Goal: Task Accomplishment & Management: Manage account settings

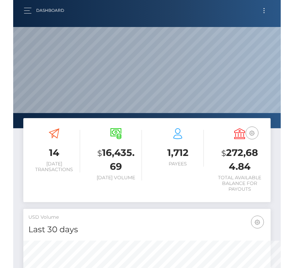
scroll to position [337983, 337984]
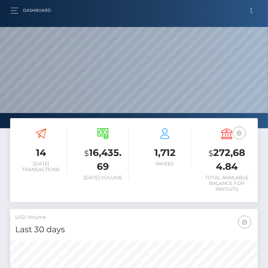
click at [8, 11] on div "Dashboard Loading... Loading... Account" at bounding box center [133, 10] width 257 height 14
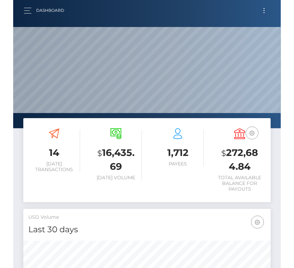
scroll to position [120, 132]
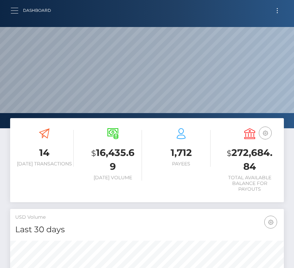
click at [14, 10] on span "button" at bounding box center [14, 10] width 7 height 0
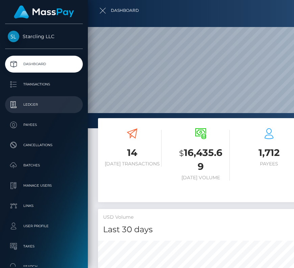
click at [31, 106] on p "Ledger" at bounding box center [44, 105] width 72 height 10
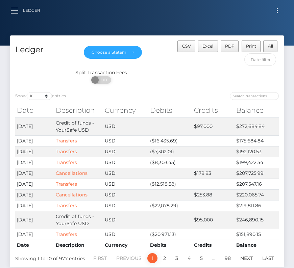
click at [11, 9] on button "button" at bounding box center [16, 10] width 13 height 9
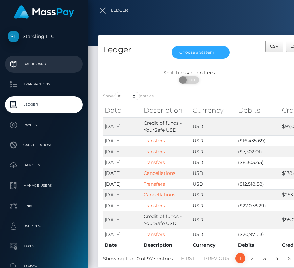
click at [39, 59] on p "Dashboard" at bounding box center [44, 64] width 72 height 10
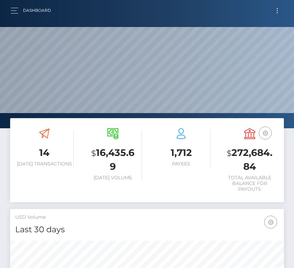
scroll to position [120, 132]
click at [276, 9] on button "Toggle navigation" at bounding box center [277, 10] width 13 height 9
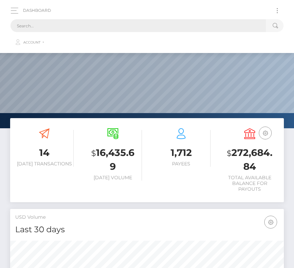
click at [111, 26] on input "text" at bounding box center [138, 25] width 256 height 13
paste input "1267909"
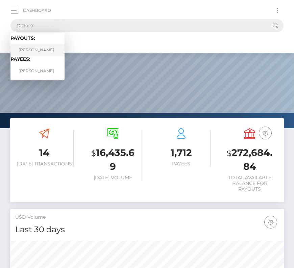
type input "1267909"
click at [39, 48] on link "DANIIL OKSANJUK" at bounding box center [37, 50] width 54 height 13
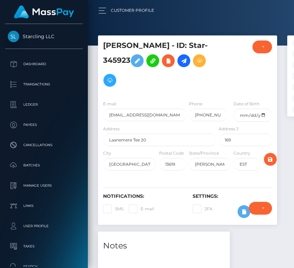
scroll to position [81, 85]
click at [111, 10] on div at bounding box center [235, 134] width 294 height 268
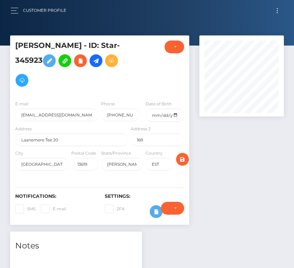
click at [276, 12] on button "Toggle navigation" at bounding box center [277, 10] width 13 height 9
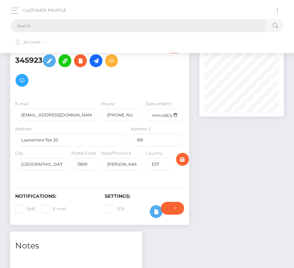
click at [192, 28] on input "text" at bounding box center [138, 25] width 256 height 13
paste input "1267909"
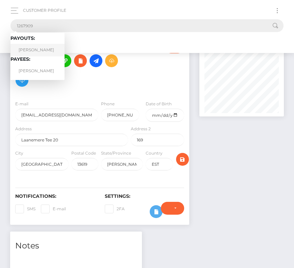
type input "1267909"
click at [46, 52] on link "[PERSON_NAME]" at bounding box center [37, 50] width 54 height 13
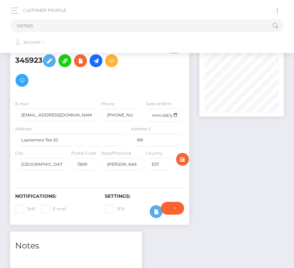
click at [46, 52] on nav "Customer Profile 1267909 Loading... Loading... Payouts: DANIIL OKSANJUK Payees:…" at bounding box center [147, 26] width 294 height 53
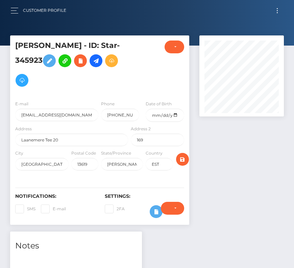
scroll to position [81, 85]
click at [284, 11] on div "Customer Profile Loading... Loading..." at bounding box center [146, 10] width 283 height 14
click at [276, 11] on button "Toggle navigation" at bounding box center [277, 10] width 13 height 9
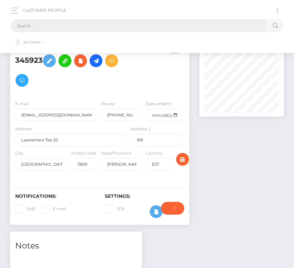
click at [69, 24] on input "text" at bounding box center [138, 25] width 256 height 13
paste input "1267909"
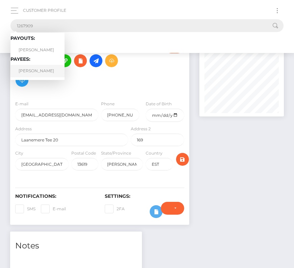
type input "1267909"
click at [31, 70] on link "[PERSON_NAME]" at bounding box center [37, 71] width 54 height 13
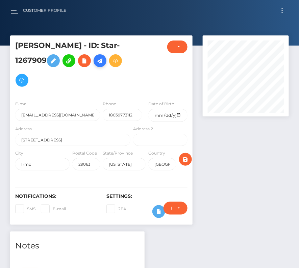
click at [100, 61] on icon at bounding box center [100, 61] width 8 height 8
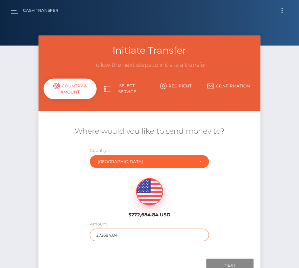
click at [102, 233] on input "272684.84" at bounding box center [150, 235] width 120 height 13
type input "2500"
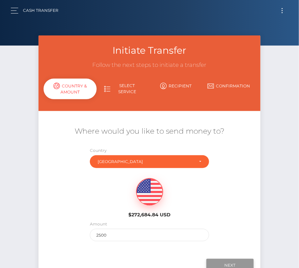
click at [228, 264] on input "Next" at bounding box center [230, 265] width 47 height 13
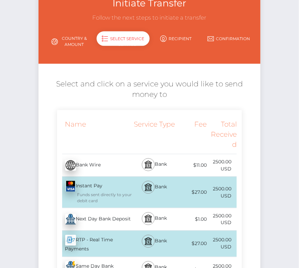
scroll to position [53, 0]
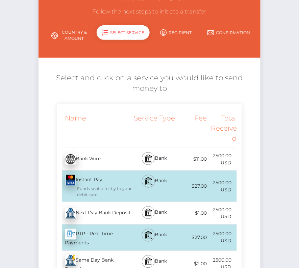
click at [107, 212] on div "Next Day Bank Deposit - USD" at bounding box center [94, 213] width 75 height 19
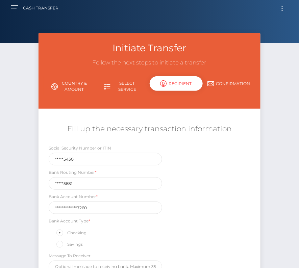
scroll to position [0, 0]
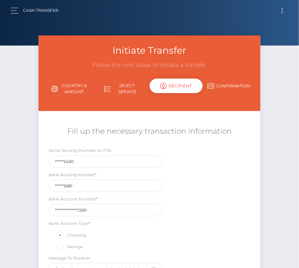
click at [109, 198] on div "**********" at bounding box center [106, 206] width 114 height 21
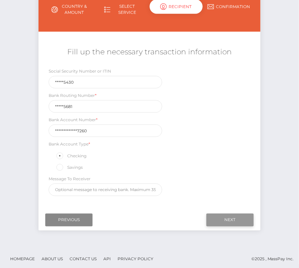
click at [223, 214] on input "Next" at bounding box center [230, 220] width 47 height 13
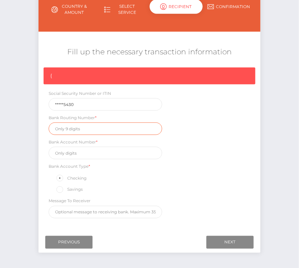
click at [69, 128] on input "text" at bounding box center [106, 129] width 114 height 13
paste input "101205681"
type input "101205681"
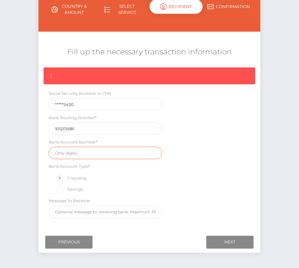
click at [73, 156] on input "text" at bounding box center [106, 153] width 114 height 13
paste input "39900000726717260"
type input "39900000726717260"
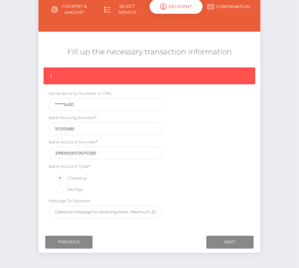
click at [199, 180] on div "{ Social Security Number or ITIN *****5430 Bank Routing Number * 101205681 Bank…" at bounding box center [150, 145] width 222 height 155
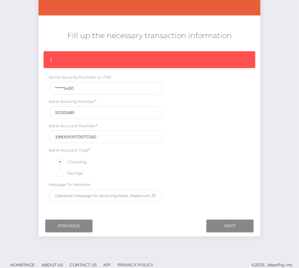
scroll to position [102, 0]
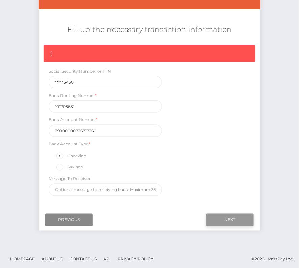
click at [238, 218] on input "Next" at bounding box center [230, 220] width 47 height 13
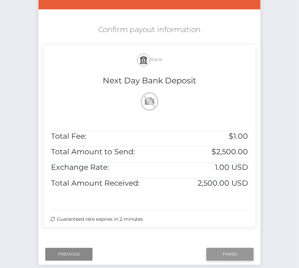
click at [229, 252] on input "Finish" at bounding box center [230, 255] width 47 height 13
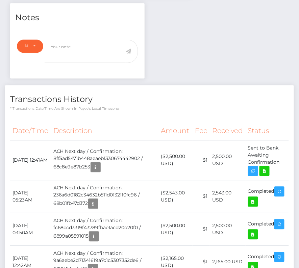
scroll to position [81, 86]
drag, startPoint x: 10, startPoint y: 153, endPoint x: 281, endPoint y: 163, distance: 270.7
click at [281, 163] on tr "September 16, 2025 12:41AM ACH Next day / Confirmation: 8ff5ad5471b448aeaeb1330…" at bounding box center [149, 161] width 279 height 40
copy tr "September 16, 2025 12:41AM ACH Next day / Confirmation: 8ff5ad5471b448aeaeb1330…"
click at [269, 167] on icon at bounding box center [265, 171] width 8 height 8
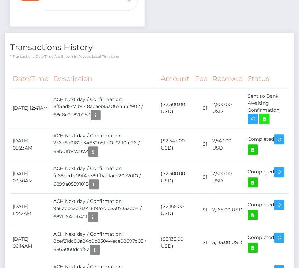
scroll to position [0, 0]
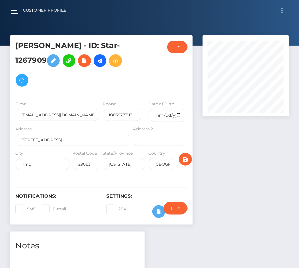
click at [284, 11] on button "Toggle navigation" at bounding box center [282, 10] width 13 height 9
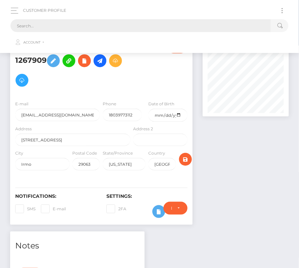
click at [126, 26] on input "text" at bounding box center [140, 25] width 261 height 13
paste input "1417222"
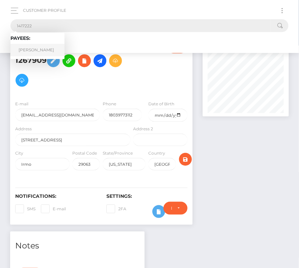
type input "1417222"
click at [38, 46] on link "Daniel Drake" at bounding box center [37, 50] width 54 height 13
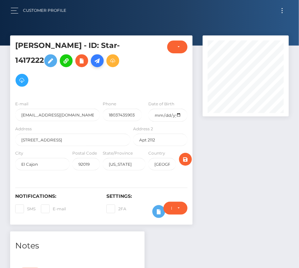
click at [101, 57] on icon at bounding box center [97, 61] width 8 height 8
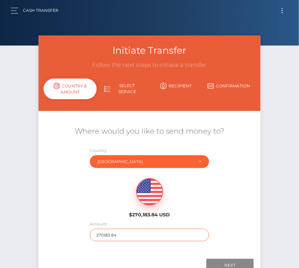
click at [123, 237] on input "270183.84" at bounding box center [150, 235] width 120 height 13
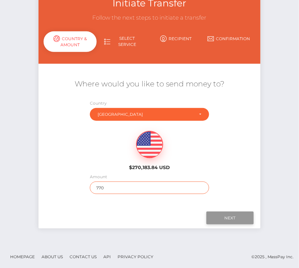
type input "770"
click at [223, 215] on input "Next" at bounding box center [230, 218] width 47 height 13
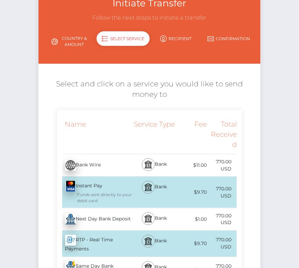
scroll to position [73, 0]
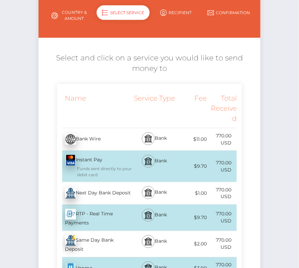
click at [90, 192] on div "Next Day Bank Deposit - USD" at bounding box center [94, 193] width 75 height 19
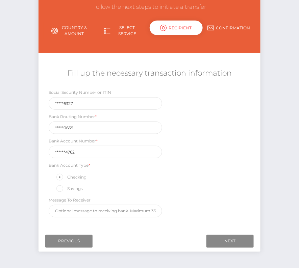
scroll to position [58, 0]
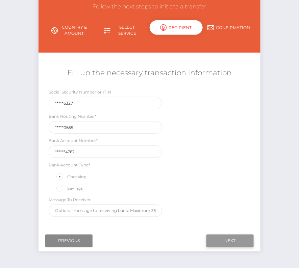
click at [221, 237] on input "Next" at bounding box center [230, 241] width 47 height 13
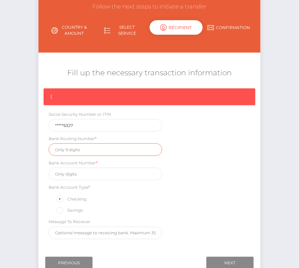
click at [65, 151] on input "text" at bounding box center [106, 150] width 114 height 13
paste input "111900659"
type input "111900659"
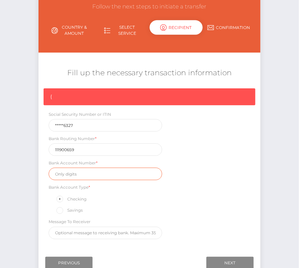
click at [99, 174] on input "text" at bounding box center [106, 174] width 114 height 13
paste input "5690534762"
type input "5690534762"
click at [179, 194] on div "{ Social Security Number or ITIN *****6327 Bank Routing Number * [US_BANK_ROUTI…" at bounding box center [150, 166] width 222 height 155
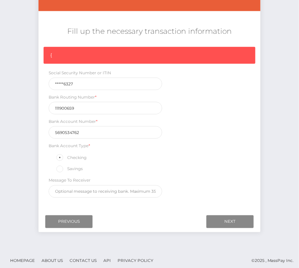
scroll to position [100, 0]
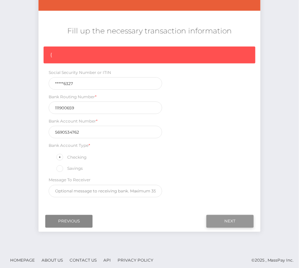
click at [232, 218] on input "Next" at bounding box center [230, 221] width 47 height 13
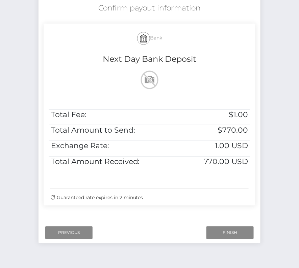
scroll to position [138, 0]
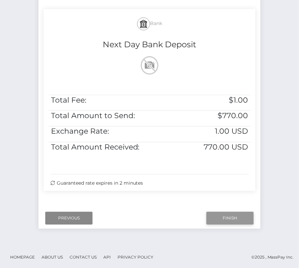
click at [231, 218] on input "Finish" at bounding box center [230, 218] width 47 height 13
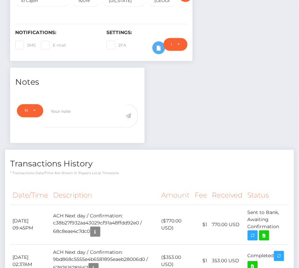
scroll to position [179, 0]
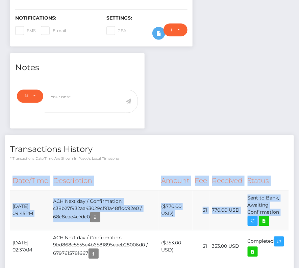
drag, startPoint x: 8, startPoint y: 202, endPoint x: 275, endPoint y: 220, distance: 267.0
click at [275, 220] on div "Date/Time Description Amount Fee Received Status" at bounding box center [149, 221] width 289 height 108
click at [279, 216] on td "Sent to Bank, Awaiting Confirmation" at bounding box center [267, 211] width 44 height 40
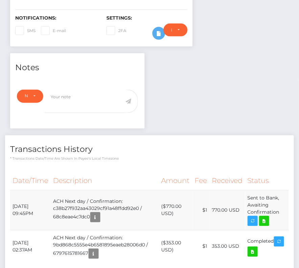
drag, startPoint x: 284, startPoint y: 215, endPoint x: 12, endPoint y: 207, distance: 272.3
click at [11, 207] on tr "[DATE] 09:45PM ACH Next day / Confirmation: c38b27f932aa43029cf91a48ffdd92e0 / …" at bounding box center [149, 211] width 279 height 40
copy tbody "[DATE] 09:45PM ACH Next day / Confirmation: c38b27f932aa43029cf91a48ffdd92e0 / …"
click at [266, 218] on icon at bounding box center [264, 221] width 8 height 8
click at [0, 0] on div "[PERSON_NAME] - ID: Star-1417222 CLOSED ACTIVE E-mail City" at bounding box center [149, 86] width 299 height 459
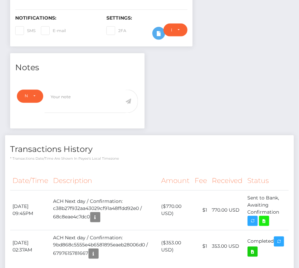
scroll to position [0, 0]
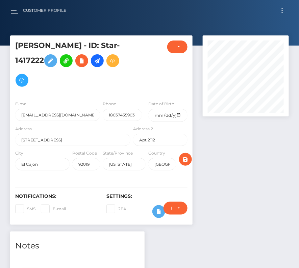
click at [281, 11] on button "Toggle navigation" at bounding box center [282, 10] width 13 height 9
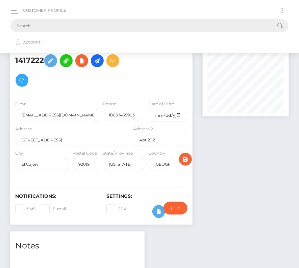
click at [112, 27] on input "text" at bounding box center [140, 25] width 261 height 13
paste input "436437"
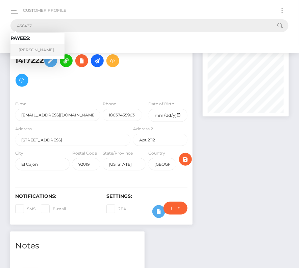
type input "436437"
click at [31, 50] on link "[PERSON_NAME]" at bounding box center [37, 50] width 54 height 13
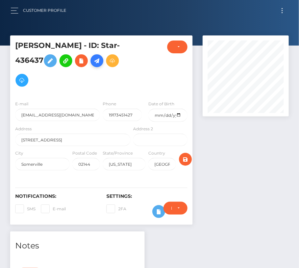
click at [101, 58] on icon at bounding box center [97, 61] width 8 height 8
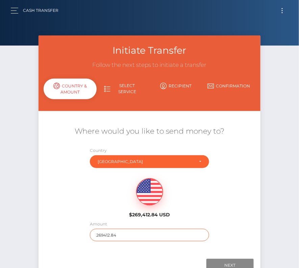
click at [117, 236] on input "269412.84" at bounding box center [150, 235] width 120 height 13
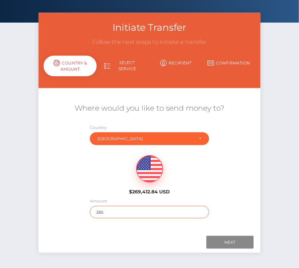
scroll to position [47, 0]
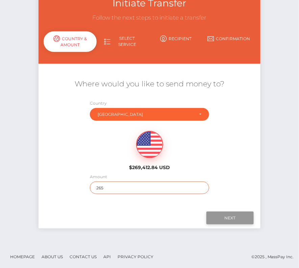
type input "265"
click at [230, 217] on input "Next" at bounding box center [230, 218] width 47 height 13
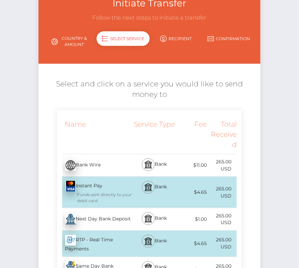
click at [100, 220] on div "Next Day Bank Deposit - USD" at bounding box center [94, 219] width 75 height 19
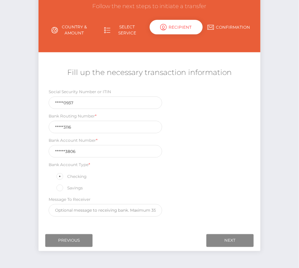
scroll to position [62, 0]
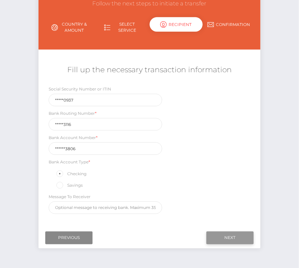
click at [230, 236] on input "Next" at bounding box center [230, 238] width 47 height 13
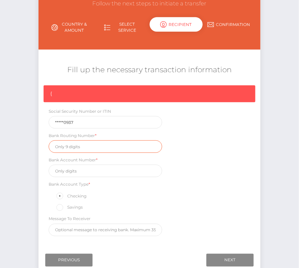
click at [77, 146] on input "text" at bounding box center [106, 147] width 114 height 13
paste input "124003116"
type input "124003116"
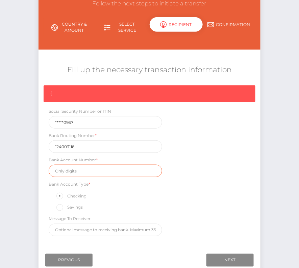
click at [78, 169] on input "text" at bounding box center [106, 171] width 114 height 13
paste input "1120113806"
type input "1120113806"
click at [200, 207] on div "{ Social Security Number or ITIN *****0937 Bank Routing Number * 124003116 Bank…" at bounding box center [150, 163] width 222 height 155
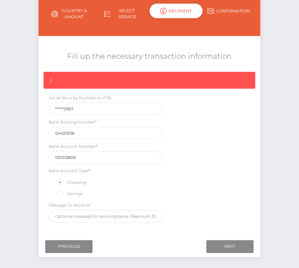
scroll to position [76, 0]
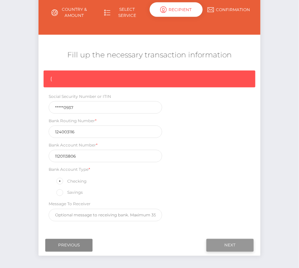
click at [242, 243] on input "Next" at bounding box center [230, 245] width 47 height 13
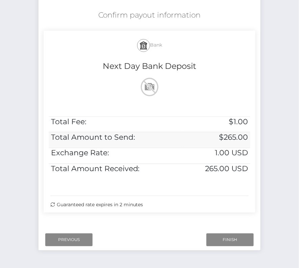
scroll to position [138, 0]
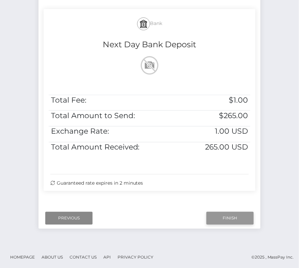
click at [229, 215] on input "Finish" at bounding box center [230, 218] width 47 height 13
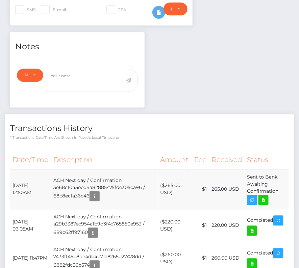
scroll to position [81, 86]
drag, startPoint x: 11, startPoint y: 182, endPoint x: 280, endPoint y: 192, distance: 268.3
click at [280, 192] on tr "[DATE] 12:50AM ACH Next day / Confirmation: 3e68c1045eed4a82885475fde305ca96 / …" at bounding box center [149, 190] width 279 height 40
copy tr "[DATE] 12:50AM ACH Next day / Confirmation: 3e68c1045eed4a82885475fde305ca96 / …"
click at [265, 198] on icon at bounding box center [264, 200] width 8 height 8
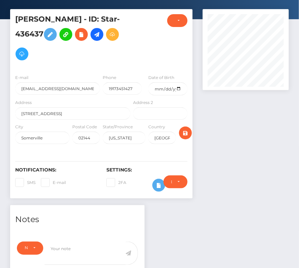
scroll to position [0, 0]
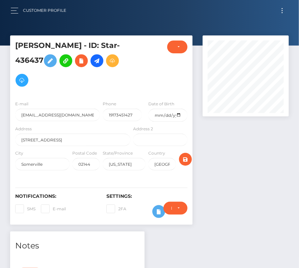
click at [285, 10] on button "Toggle navigation" at bounding box center [282, 10] width 13 height 9
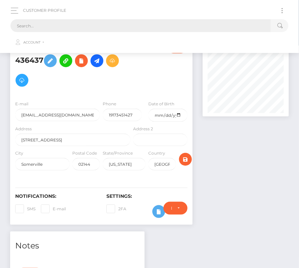
click at [147, 27] on input "text" at bounding box center [140, 25] width 261 height 13
paste input "1761616"
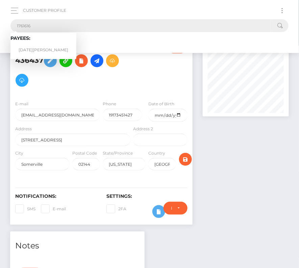
type input "1761616"
click at [37, 47] on link "[DATE][PERSON_NAME]" at bounding box center [43, 50] width 66 height 13
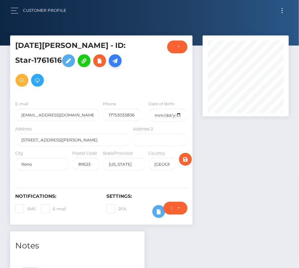
click at [109, 63] on link at bounding box center [115, 60] width 13 height 13
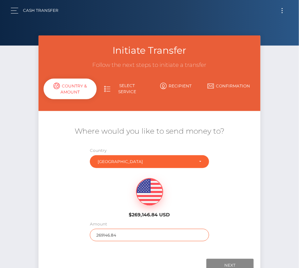
click at [124, 230] on input "269146.84" at bounding box center [150, 235] width 120 height 13
type input "1453"
click at [112, 210] on div "$269,146.84 USD" at bounding box center [150, 196] width 222 height 49
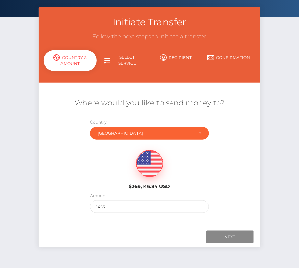
scroll to position [47, 0]
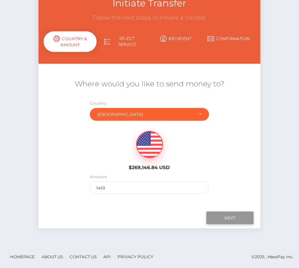
click at [219, 218] on input "Next" at bounding box center [230, 218] width 47 height 13
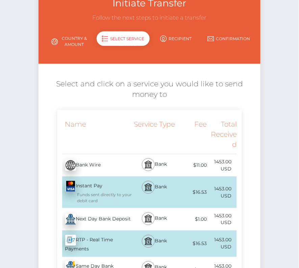
click at [94, 215] on div "Next Day Bank Deposit - USD" at bounding box center [94, 219] width 75 height 19
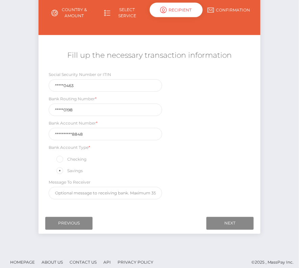
scroll to position [79, 0]
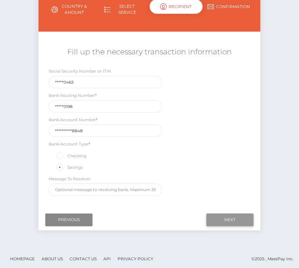
click at [223, 219] on input "Next" at bounding box center [230, 220] width 47 height 13
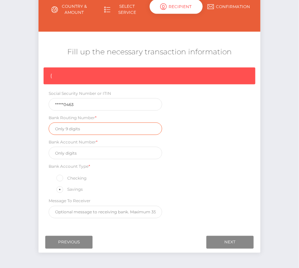
click at [67, 130] on input "text" at bounding box center [106, 129] width 114 height 13
paste input "321280198"
type input "321280198"
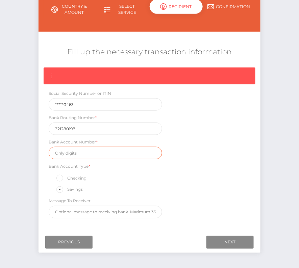
click at [89, 153] on input "text" at bounding box center [106, 153] width 114 height 13
paste input "02000000078848"
type input "02000000078848"
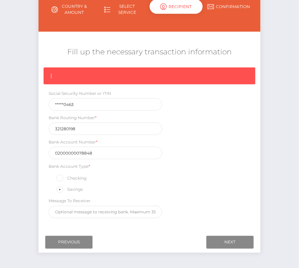
click at [206, 156] on div "{ Social Security Number or ITIN *****0463 Bank Routing Number * [US_BANK_ROUTI…" at bounding box center [150, 145] width 222 height 155
click at [221, 239] on input "Next" at bounding box center [230, 242] width 47 height 13
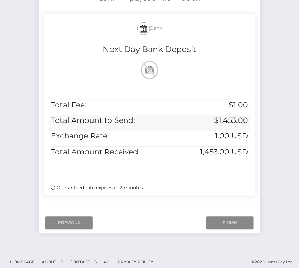
scroll to position [138, 0]
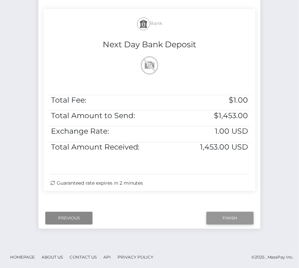
click at [236, 220] on input "Finish" at bounding box center [230, 218] width 47 height 13
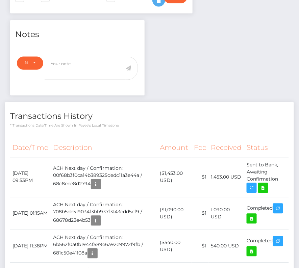
scroll to position [81, 86]
drag, startPoint x: 10, startPoint y: 169, endPoint x: 279, endPoint y: 178, distance: 268.2
click at [279, 178] on tr "[DATE] 09:53PM ACH Next day / Confirmation: 00f68b3f0ca14b389325dedc11a3e44a / …" at bounding box center [149, 178] width 279 height 40
copy tr "[DATE] 09:53PM ACH Next day / Confirmation: 00f68b3f0ca14b389325dedc11a3e44a / …"
click at [265, 186] on icon at bounding box center [263, 188] width 8 height 8
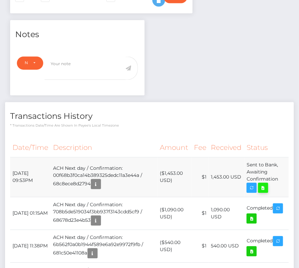
click at [0, 0] on div "[DATE][PERSON_NAME] - ID: Star-1761616 CLOSED ACTIVE E-mail Phone" at bounding box center [149, 102] width 299 height 557
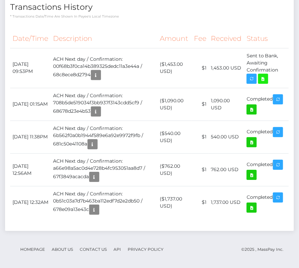
scroll to position [0, 0]
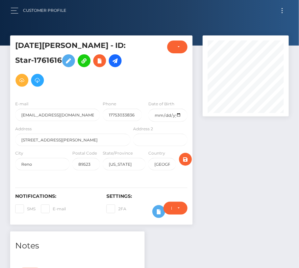
click at [282, 9] on button "Toggle navigation" at bounding box center [282, 10] width 13 height 9
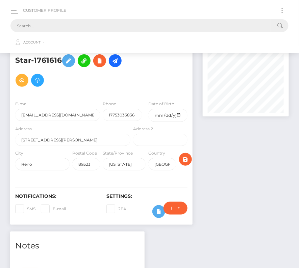
click at [114, 26] on input "text" at bounding box center [140, 25] width 261 height 13
paste input "3128598"
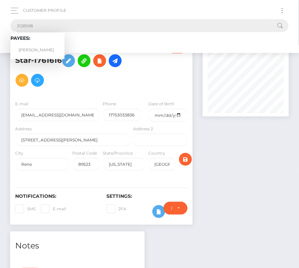
type input "3128598"
click at [39, 48] on link "Yalini Vasuthevan" at bounding box center [37, 50] width 54 height 13
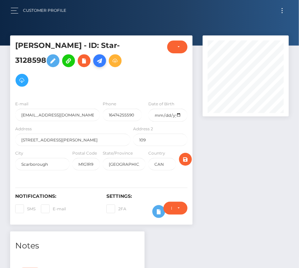
click at [100, 63] on icon at bounding box center [100, 61] width 8 height 8
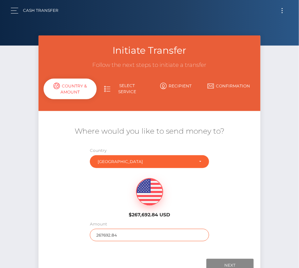
click at [104, 235] on input "267692.84" at bounding box center [150, 235] width 120 height 13
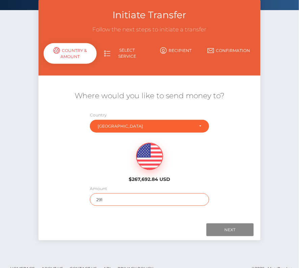
scroll to position [47, 0]
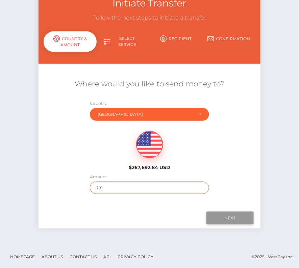
type input "291"
click at [231, 216] on input "Next" at bounding box center [230, 218] width 47 height 13
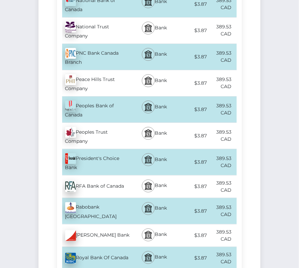
scroll to position [2087, 0]
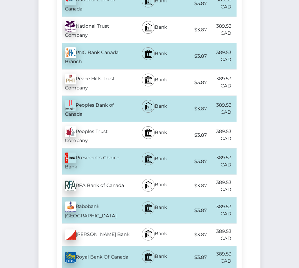
click at [98, 249] on div "Royal Bank Of Canada - CAD" at bounding box center [94, 258] width 75 height 19
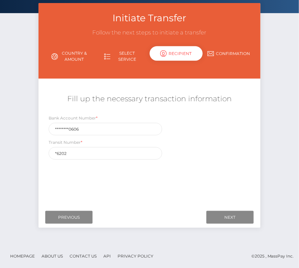
scroll to position [0, 0]
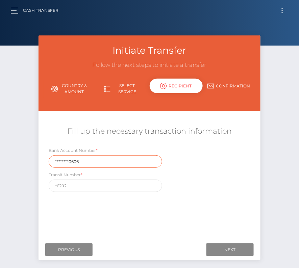
drag, startPoint x: 79, startPoint y: 161, endPoint x: 23, endPoint y: 161, distance: 56.1
click at [23, 161] on div "Initiate Transfer Follow the next steps to initiate a transfer Country & Amount…" at bounding box center [149, 157] width 299 height 242
paste input "06202529"
type input "062025290606"
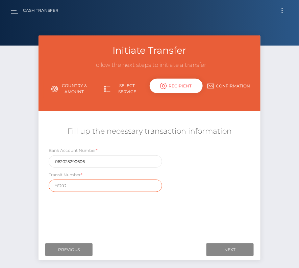
click at [71, 188] on input "*6202" at bounding box center [106, 186] width 114 height 13
drag, startPoint x: 73, startPoint y: 186, endPoint x: 31, endPoint y: 186, distance: 41.9
click at [31, 186] on div "Initiate Transfer Follow the next steps to initiate a transfer Country & Amount…" at bounding box center [149, 157] width 299 height 242
paste input "00030"
click at [179, 208] on div "Where would you like to send money to? Country Abkhazia [GEOGRAPHIC_DATA] [GEOG…" at bounding box center [150, 176] width 212 height 120
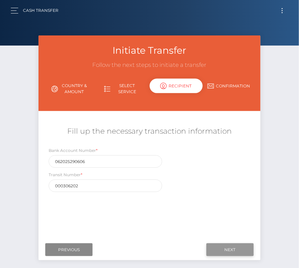
click at [238, 250] on input "Next" at bounding box center [230, 250] width 47 height 13
drag, startPoint x: 89, startPoint y: 185, endPoint x: 18, endPoint y: 185, distance: 71.0
click at [18, 185] on div "Initiate Transfer Follow the next steps to initiate a transfer Country & Amount…" at bounding box center [149, 157] width 299 height 242
paste input "text"
type input "06202"
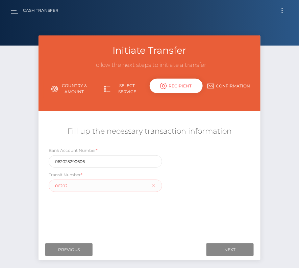
click at [138, 208] on div "Where would you like to send money to? Country Abkhazia [GEOGRAPHIC_DATA] [GEOG…" at bounding box center [150, 176] width 212 height 120
click at [223, 251] on input "Next" at bounding box center [230, 250] width 47 height 13
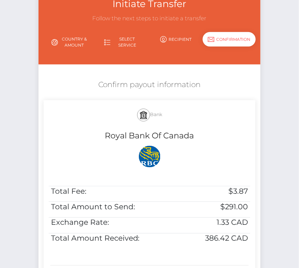
scroll to position [53, 0]
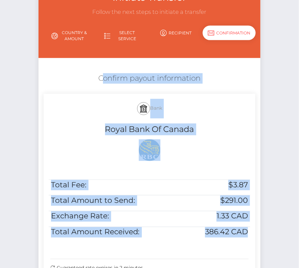
drag, startPoint x: 94, startPoint y: 75, endPoint x: 186, endPoint y: 251, distance: 198.3
click at [186, 251] on div "Confirm payout information Bank Royal Bank Of Canada Total Fee: $3.87 Total Amo…" at bounding box center [150, 176] width 222 height 213
copy div "Confirm payout information Bank Royal Bank Of Canada Total Fee: $3.87 Total Amo…"
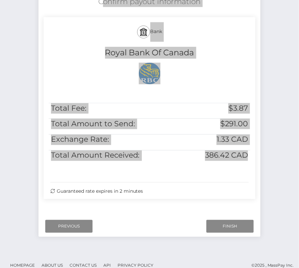
scroll to position [138, 0]
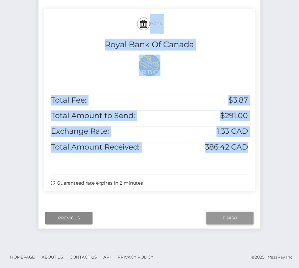
click at [223, 218] on input "Finish" at bounding box center [230, 218] width 47 height 13
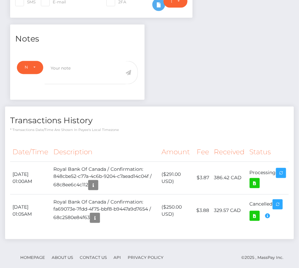
scroll to position [208, 0]
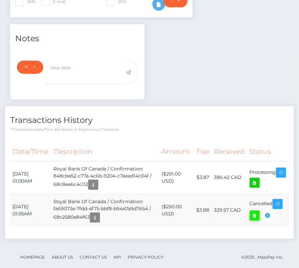
click at [255, 213] on icon at bounding box center [255, 216] width 8 height 8
click at [0, 0] on div "[PERSON_NAME] - ID: Star-3128598 CLOSED ACTIVE E-mail" at bounding box center [149, 54] width 299 height 452
click at [268, 214] on icon "button" at bounding box center [268, 216] width 8 height 8
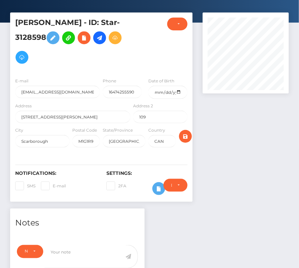
scroll to position [216, 0]
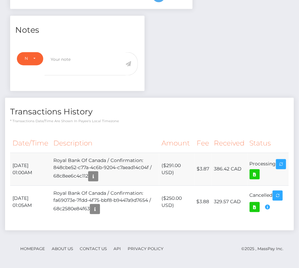
drag, startPoint x: 11, startPoint y: 163, endPoint x: 278, endPoint y: 166, distance: 266.4
click at [278, 166] on tr "[DATE] 01:00AM Royal Bank Of Canada / Confirmation: 848cbe52-c77a-4c6b-9204-c7a…" at bounding box center [149, 169] width 279 height 33
copy tbody "[DATE] 01:00AM Royal Bank Of Canada / Confirmation: 848cbe52-c77a-4c6b-9204-c7a…"
click at [259, 171] on icon at bounding box center [255, 175] width 8 height 8
click at [164, 111] on h4 "Transactions History" at bounding box center [149, 113] width 279 height 12
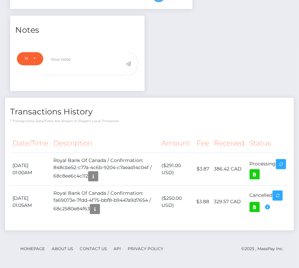
click at [164, 111] on h4 "Transactions History" at bounding box center [149, 113] width 279 height 12
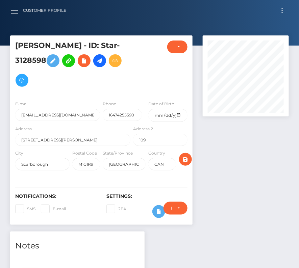
click at [18, 14] on button "button" at bounding box center [16, 10] width 13 height 9
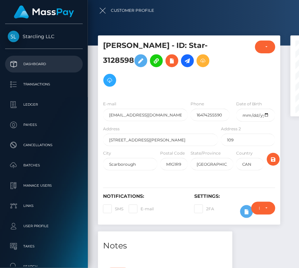
click at [22, 61] on p "Dashboard" at bounding box center [44, 64] width 72 height 10
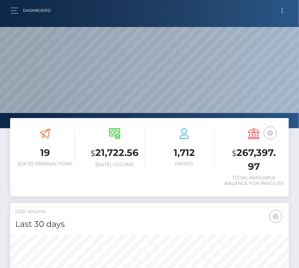
scroll to position [120, 134]
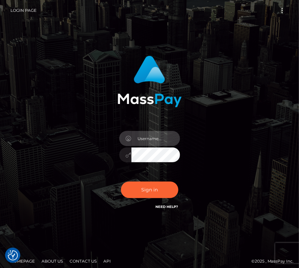
click at [145, 139] on input "text" at bounding box center [156, 138] width 49 height 15
type input "kateo"
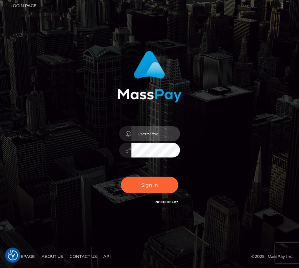
click at [159, 128] on input "text" at bounding box center [156, 133] width 49 height 15
type input "kateo"
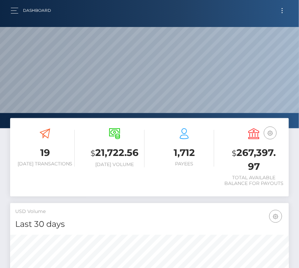
scroll to position [120, 134]
click at [16, 7] on button "button" at bounding box center [16, 10] width 13 height 9
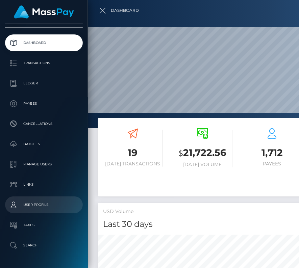
scroll to position [42, 0]
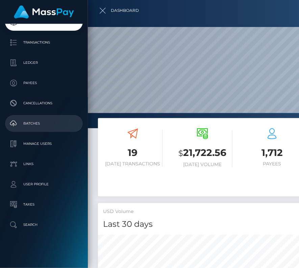
click at [36, 121] on p "Batches" at bounding box center [44, 124] width 72 height 10
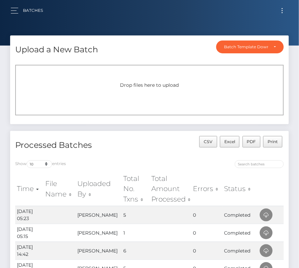
click at [282, 9] on button "Toggle navigation" at bounding box center [282, 10] width 13 height 9
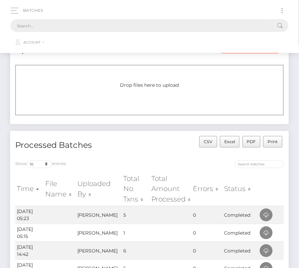
click at [175, 26] on input "text" at bounding box center [140, 25] width 261 height 13
paste input "101692"
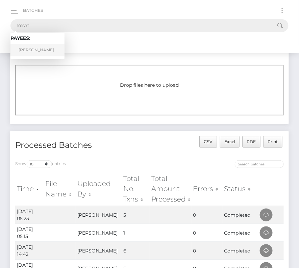
type input "101692"
click at [40, 47] on link "Sophia Augustine" at bounding box center [37, 50] width 54 height 13
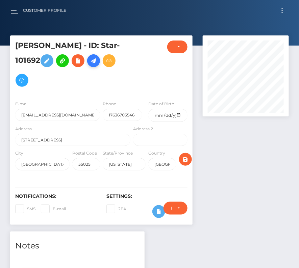
click at [94, 57] on icon at bounding box center [94, 61] width 8 height 8
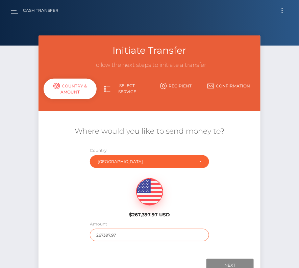
click at [118, 236] on input "267397.97" at bounding box center [150, 235] width 120 height 13
type input "202"
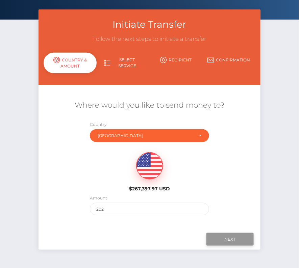
click at [217, 237] on input "Next" at bounding box center [230, 239] width 47 height 13
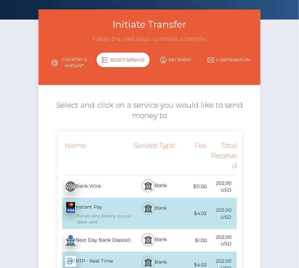
click at [89, 239] on div "Next Day Bank Deposit - USD" at bounding box center [94, 241] width 75 height 19
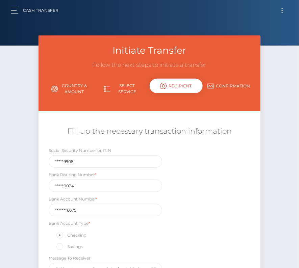
scroll to position [0, 0]
drag, startPoint x: 81, startPoint y: 184, endPoint x: 26, endPoint y: 184, distance: 55.1
click at [26, 184] on div "Initiate Transfer Follow the next steps to initiate a transfer Country & Amount…" at bounding box center [149, 182] width 299 height 292
paste input "091000019"
type input "091000019"
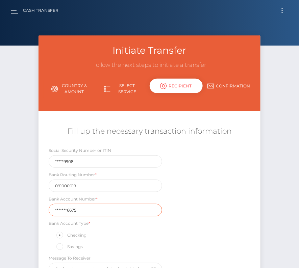
drag, startPoint x: 80, startPoint y: 207, endPoint x: -7, endPoint y: 207, distance: 87.2
click at [0, 207] on html "Starcling LLC Dashboard Transactions Ledger Payees Cancellations" at bounding box center [149, 175] width 299 height 351
paste input "3338040466"
type input "3338040466"
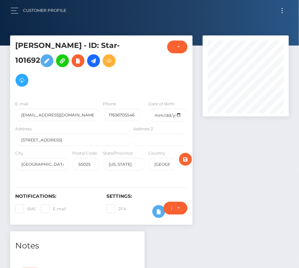
scroll to position [223, 0]
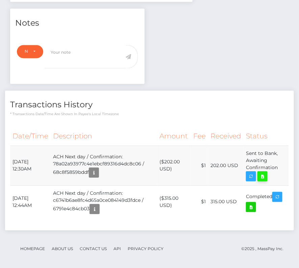
click at [263, 173] on icon at bounding box center [263, 177] width 8 height 8
click at [0, 0] on div "[PERSON_NAME] - ID: Star-101692 CLOSED ACTIVE E-mail" at bounding box center [149, 41] width 299 height 459
drag, startPoint x: 11, startPoint y: 158, endPoint x: 286, endPoint y: 166, distance: 275.3
click at [286, 166] on tr "[DATE] 12:30AM ACH Next day / Confirmation: 78a02a93977c4e1ebcf89316d4dc8c06 / …" at bounding box center [149, 166] width 279 height 40
copy tr "[DATE] 12:30AM ACH Next day / Confirmation: 78a02a93977c4e1ebcf89316d4dc8c06 / …"
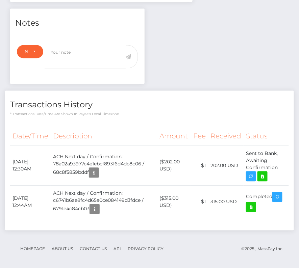
click at [119, 127] on th "Description" at bounding box center [104, 136] width 107 height 19
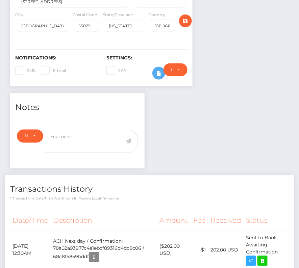
scroll to position [0, 0]
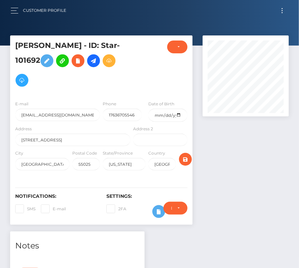
click at [281, 11] on button "Toggle navigation" at bounding box center [282, 10] width 13 height 9
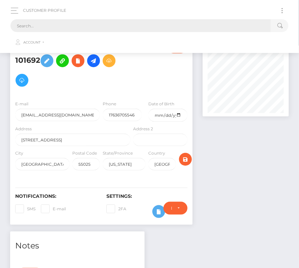
click at [124, 29] on input "text" at bounding box center [140, 25] width 261 height 13
paste input "1501315"
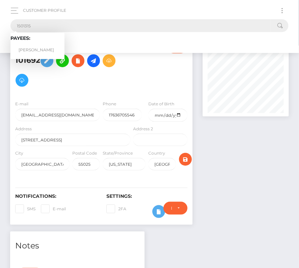
type input "1501315"
click at [41, 48] on link "[PERSON_NAME]" at bounding box center [37, 50] width 54 height 13
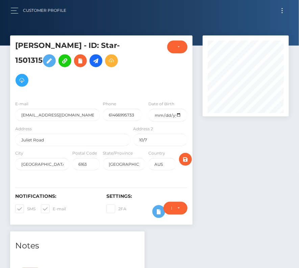
scroll to position [81, 86]
drag, startPoint x: 19, startPoint y: 210, endPoint x: 4, endPoint y: 224, distance: 20.6
click at [27, 210] on span at bounding box center [27, 209] width 0 height 5
click at [27, 209] on input "SMS" at bounding box center [29, 207] width 4 height 4
checkbox input "false"
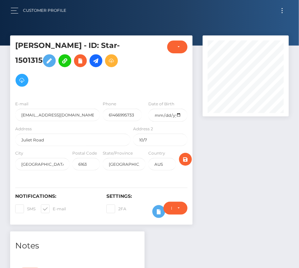
click at [53, 207] on span at bounding box center [53, 209] width 0 height 5
click at [53, 206] on input "E-mail" at bounding box center [55, 207] width 4 height 4
checkbox input "false"
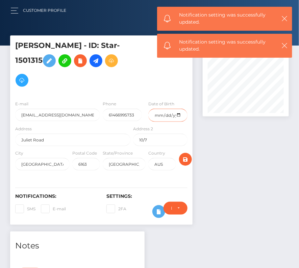
click at [180, 116] on input "date" at bounding box center [167, 115] width 39 height 13
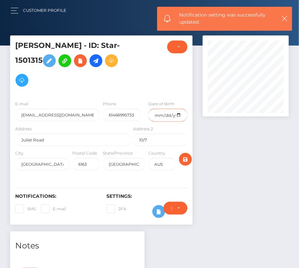
type input "[DATE]"
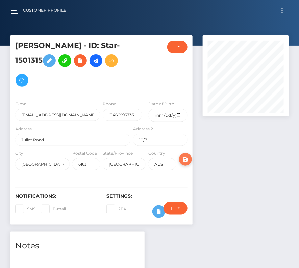
click at [188, 157] on icon "submit" at bounding box center [186, 160] width 8 height 8
click at [99, 59] on icon at bounding box center [96, 61] width 8 height 8
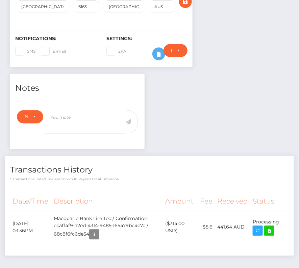
scroll to position [183, 0]
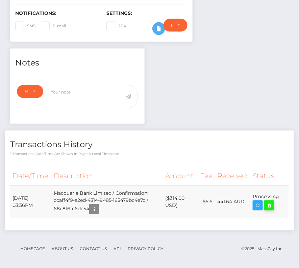
click at [272, 202] on icon at bounding box center [269, 206] width 8 height 8
click at [0, 0] on div "[PERSON_NAME] - ID: Star-1501315 CLOSED ACTIVE E-mail" at bounding box center [149, 61] width 299 height 419
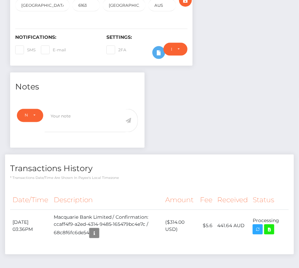
scroll to position [182, 0]
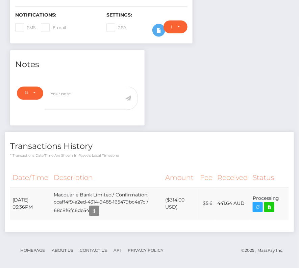
drag, startPoint x: 12, startPoint y: 197, endPoint x: 285, endPoint y: 208, distance: 273.4
click at [285, 208] on tr "[DATE] 03:36PM Macquarie Bank Limited / Confirmation: ccaff4f9-a2ed-4314-9485-1…" at bounding box center [149, 204] width 279 height 33
copy table "Date/Time Description Amount Fee Received Status"
click at [144, 169] on th "Description" at bounding box center [107, 178] width 112 height 19
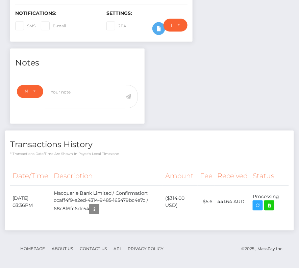
scroll to position [0, 0]
